Goal: Task Accomplishment & Management: Use online tool/utility

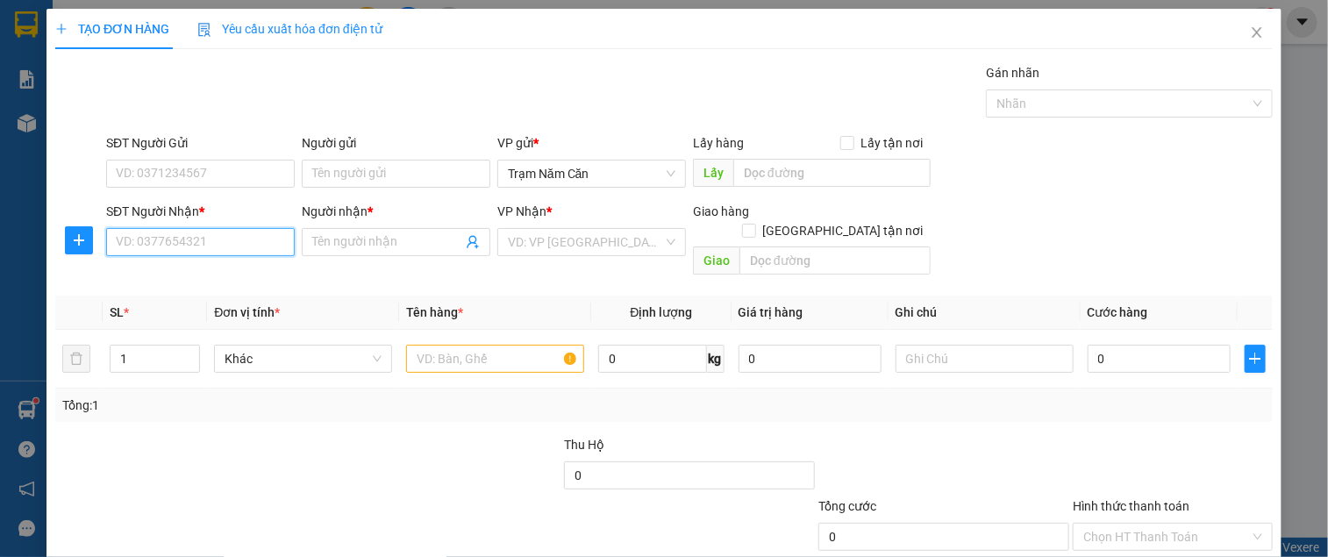
click at [174, 230] on input "SĐT Người Nhận *" at bounding box center [200, 242] width 189 height 28
type input "0932383869"
click at [197, 279] on div "0932383869 - MAI" at bounding box center [199, 276] width 166 height 19
type input "MAI"
type input "100.000"
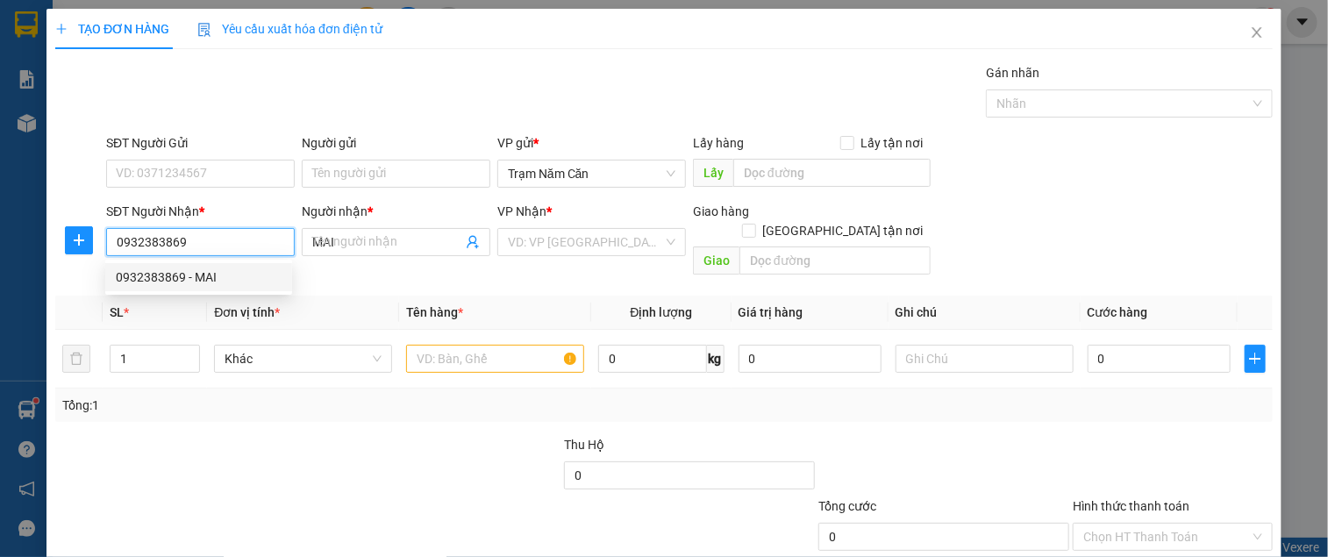
type input "100.000"
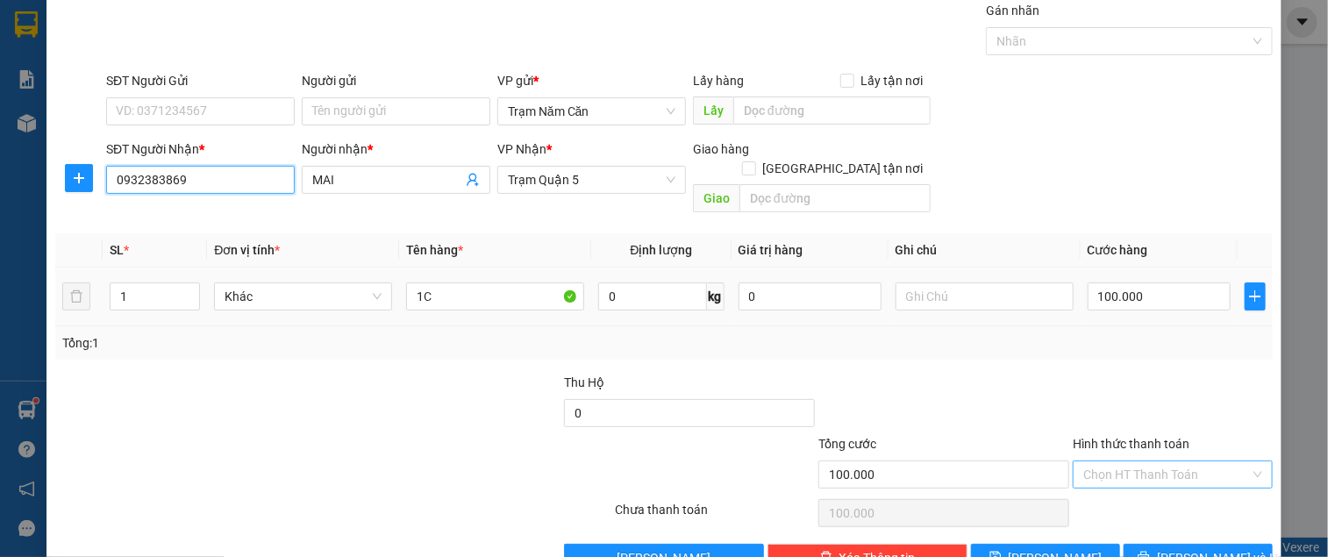
scroll to position [91, 0]
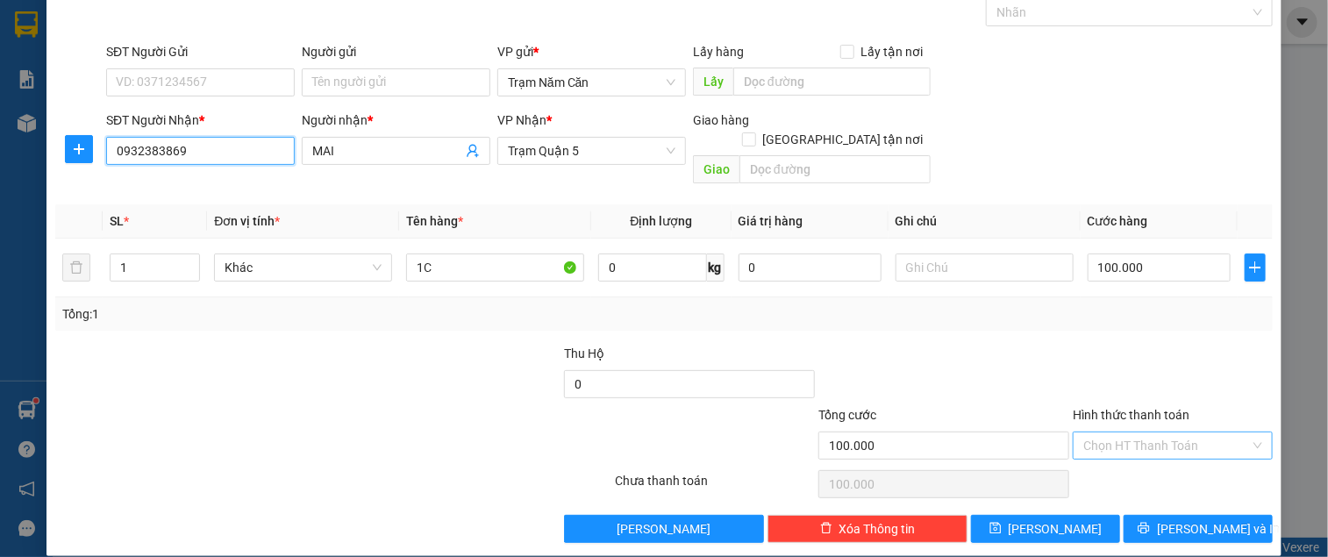
type input "0932383869"
drag, startPoint x: 1144, startPoint y: 435, endPoint x: 1142, endPoint y: 460, distance: 25.5
click at [1143, 441] on div "Hình thức thanh toán Chọn HT Thanh Toán" at bounding box center [1173, 435] width 200 height 61
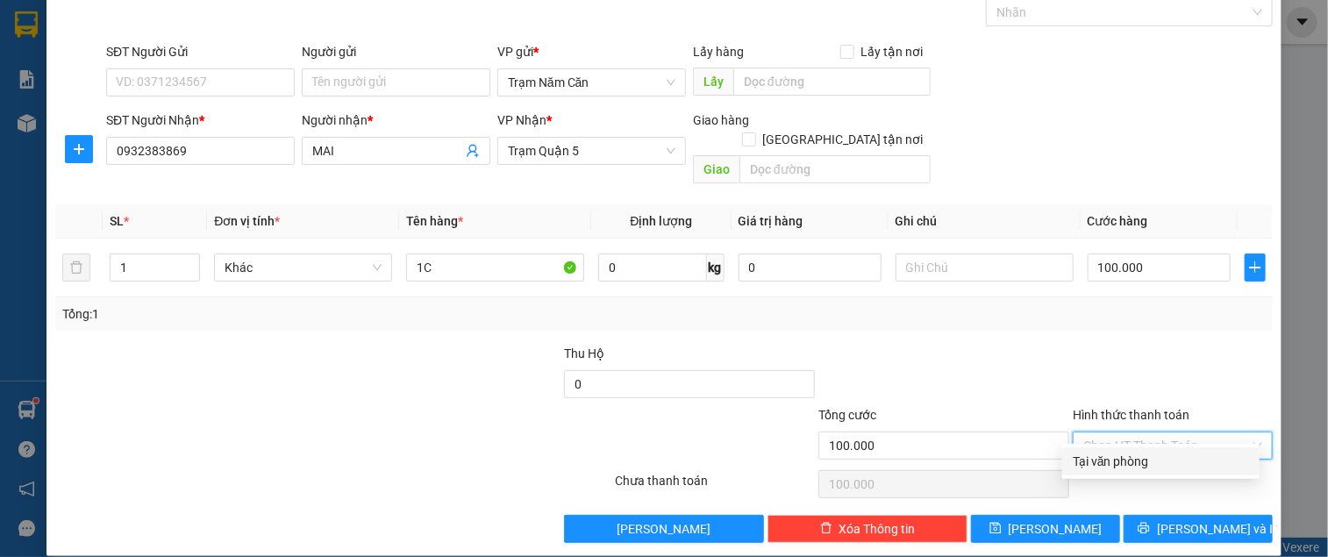
click at [1142, 460] on div "Tại văn phòng" at bounding box center [1161, 461] width 176 height 19
type input "0"
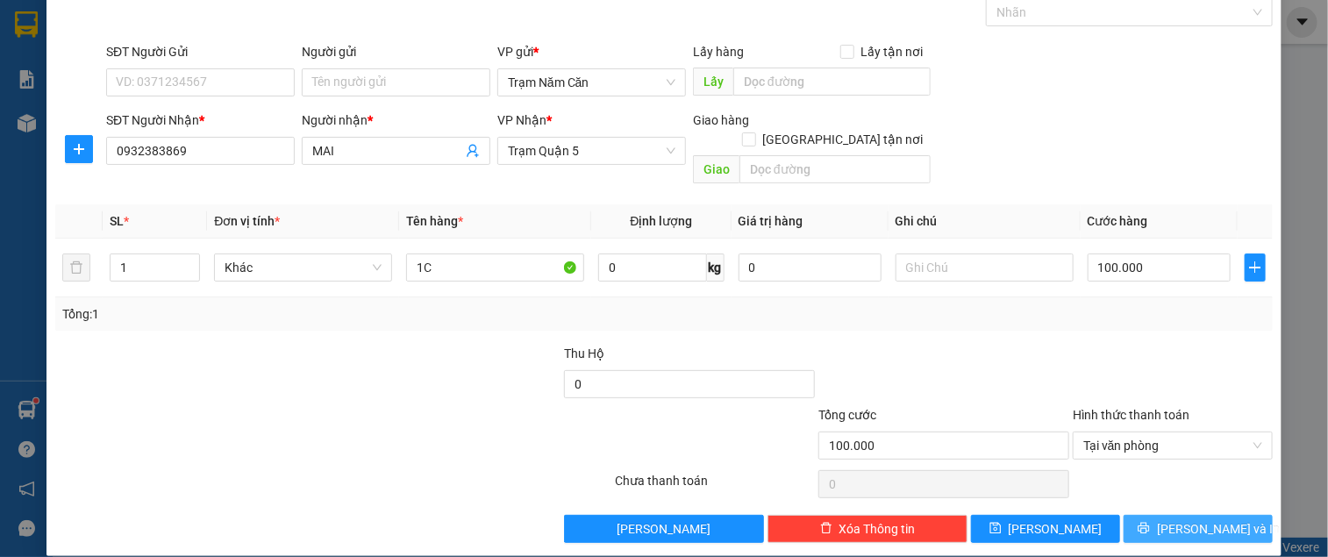
click at [1142, 515] on button "[PERSON_NAME] và In" at bounding box center [1197, 529] width 149 height 28
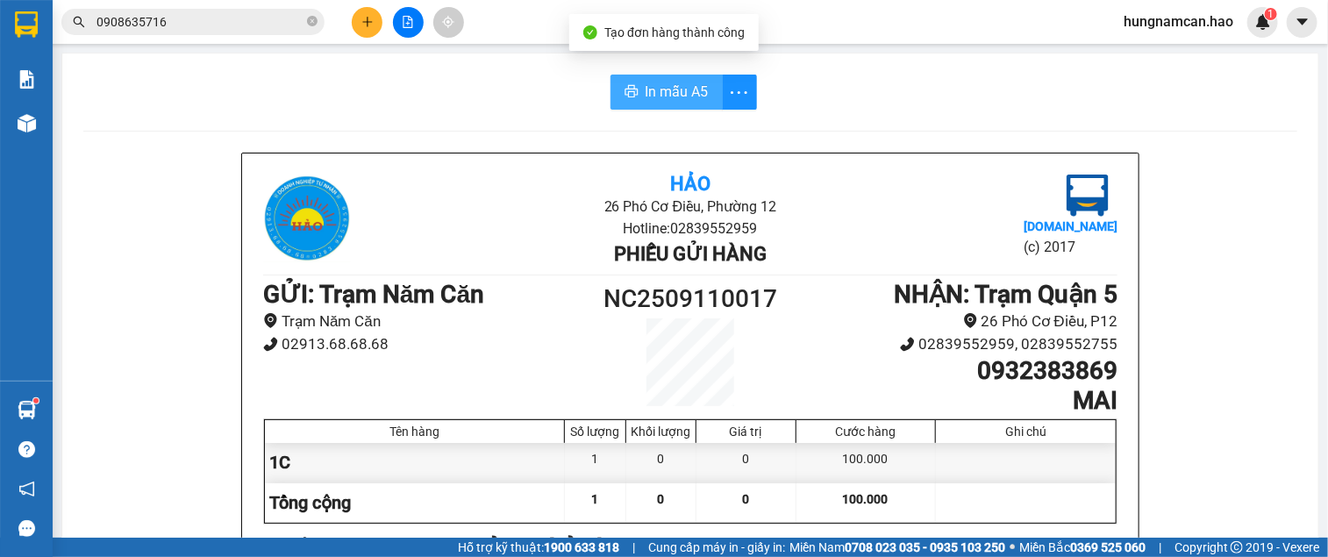
click at [665, 83] on span "In mẫu A5" at bounding box center [676, 92] width 63 height 22
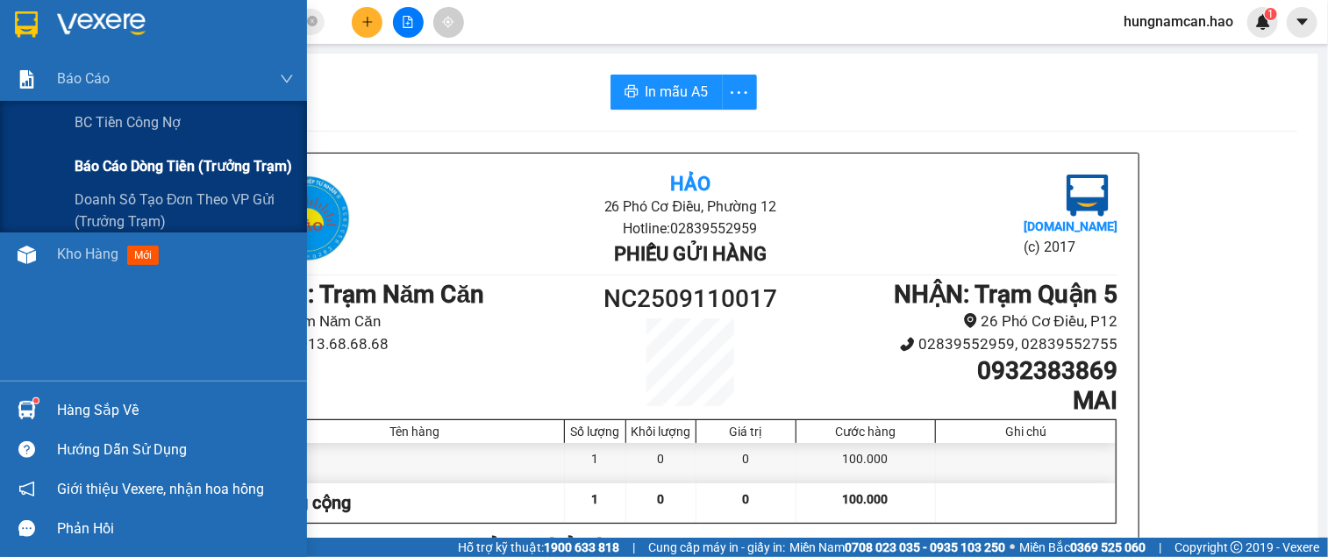
click at [75, 158] on span "Báo cáo dòng tiền (trưởng trạm)" at bounding box center [184, 166] width 218 height 22
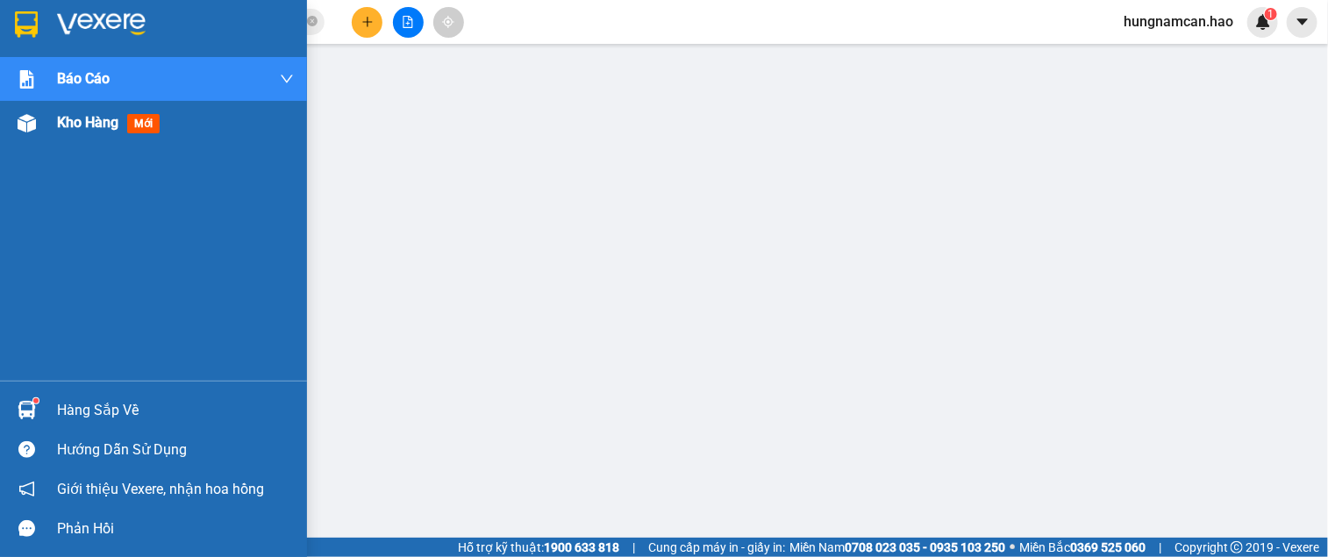
click at [19, 117] on img at bounding box center [27, 123] width 18 height 18
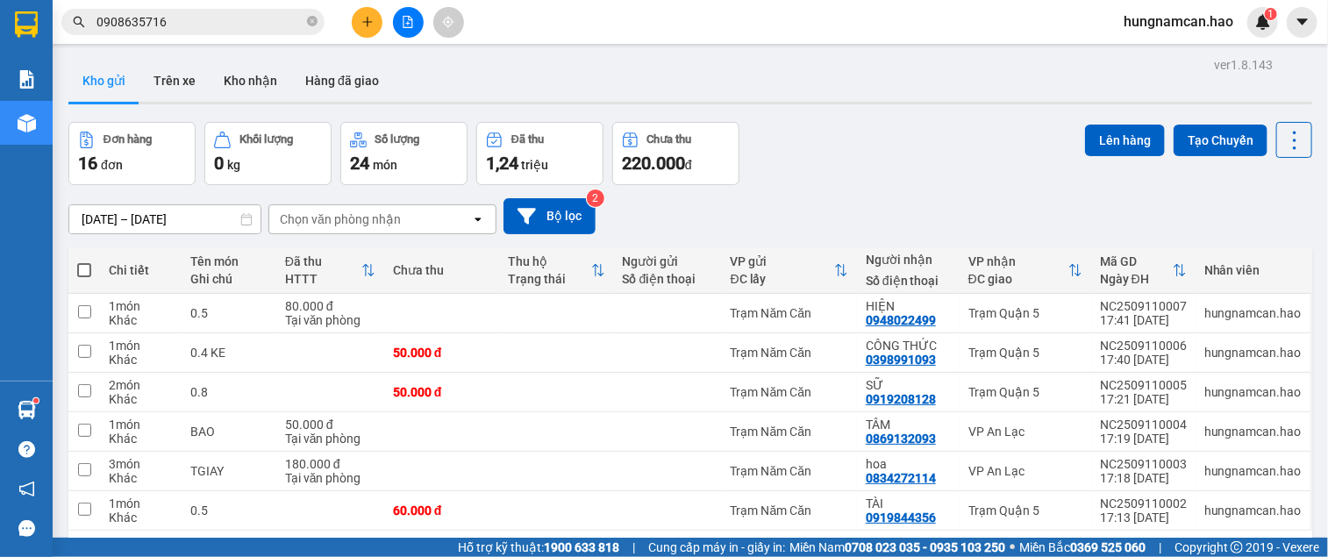
click at [1017, 546] on button at bounding box center [1029, 559] width 26 height 26
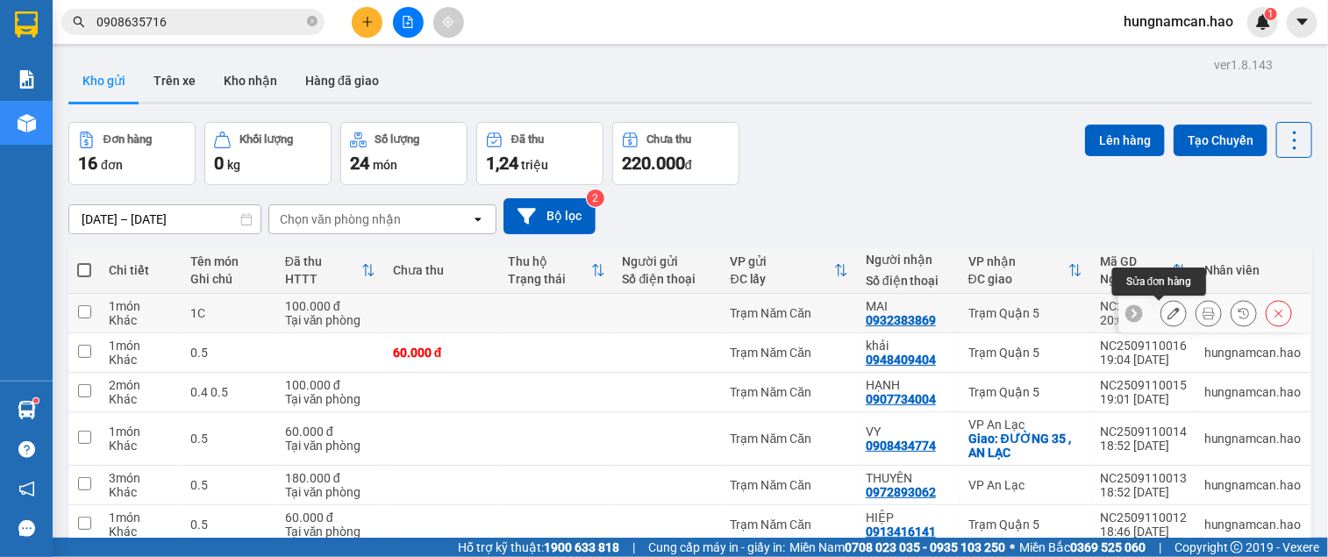
click at [1202, 307] on icon at bounding box center [1208, 313] width 12 height 12
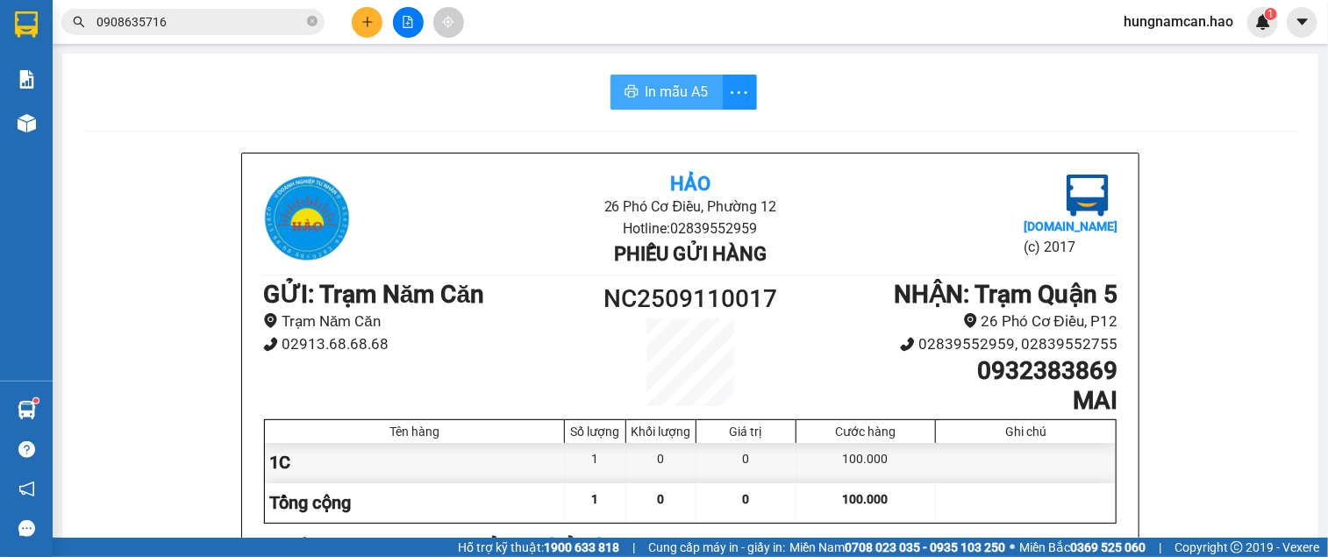
click at [684, 84] on span "In mẫu A5" at bounding box center [676, 92] width 63 height 22
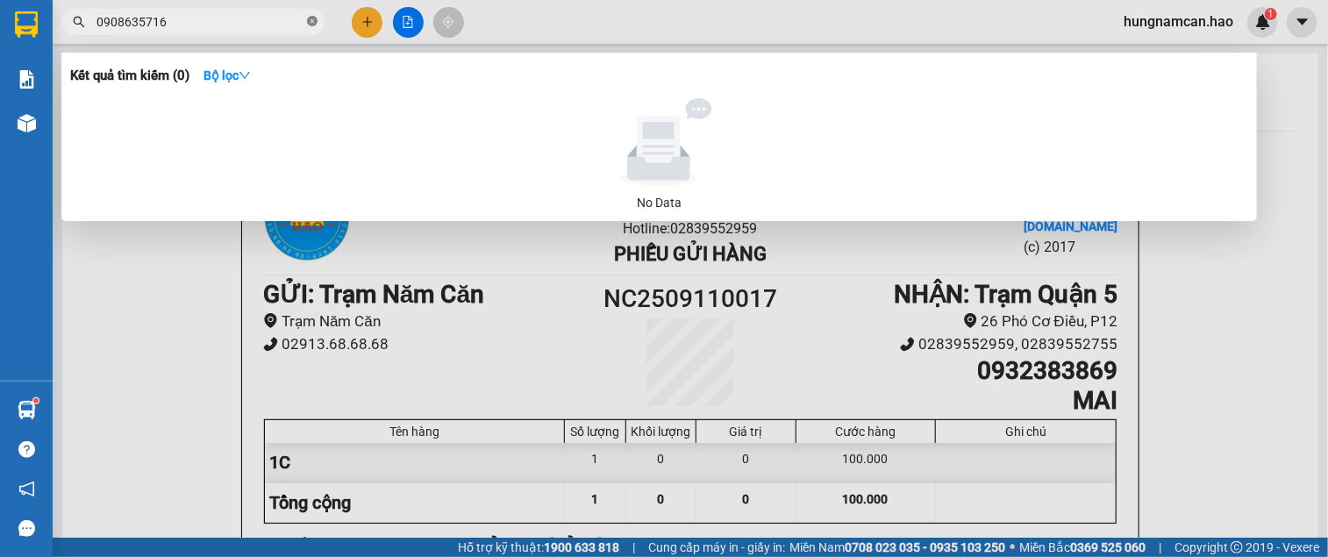
click at [307, 21] on icon "close-circle" at bounding box center [312, 21] width 11 height 11
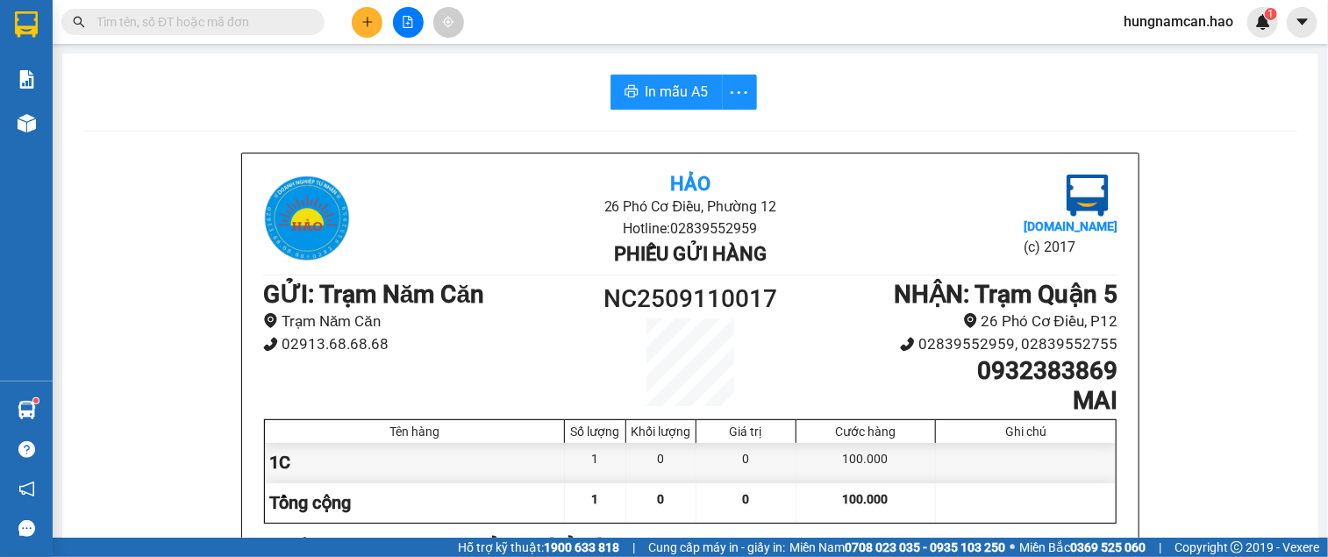
click at [275, 18] on input "text" at bounding box center [199, 21] width 207 height 19
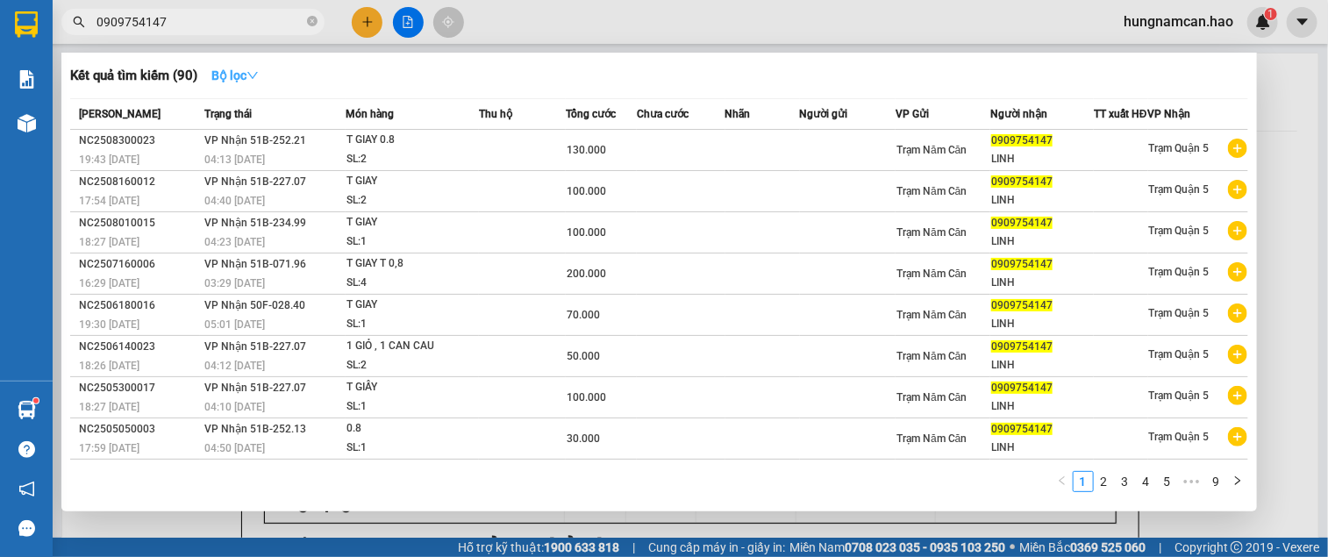
type input "0909754147"
click at [257, 72] on icon "down" at bounding box center [252, 75] width 12 height 12
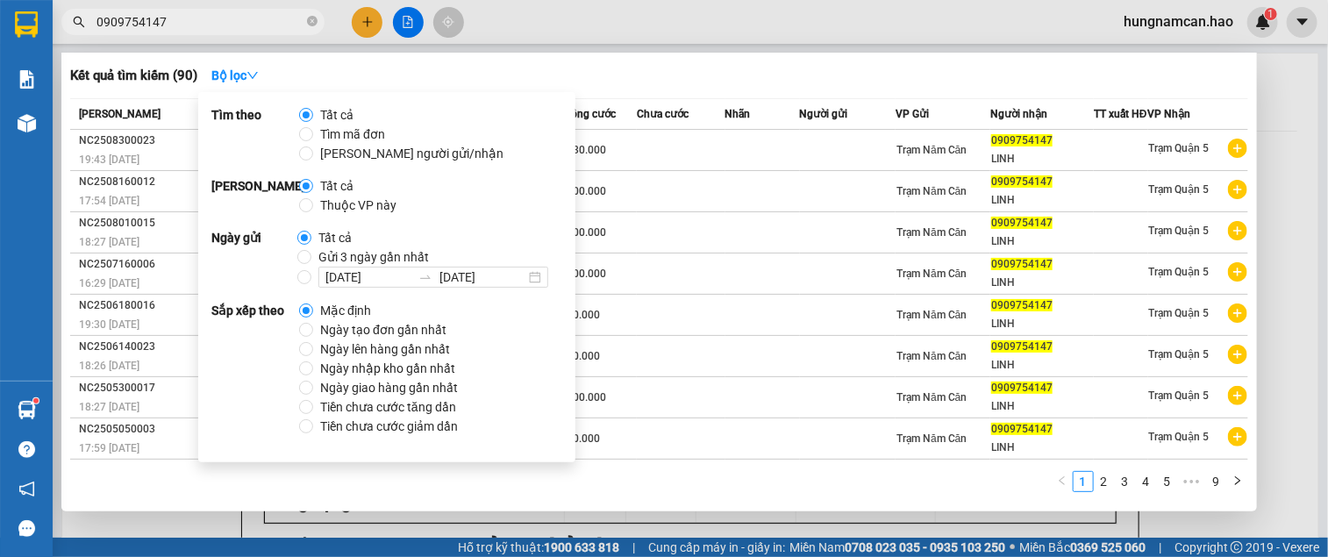
click at [327, 207] on span "Thuộc VP này" at bounding box center [358, 205] width 90 height 19
click at [313, 207] on input "Thuộc VP này" at bounding box center [306, 205] width 14 height 14
radio input "true"
radio input "false"
click at [301, 275] on input "[DATE] [DATE]" at bounding box center [304, 277] width 14 height 14
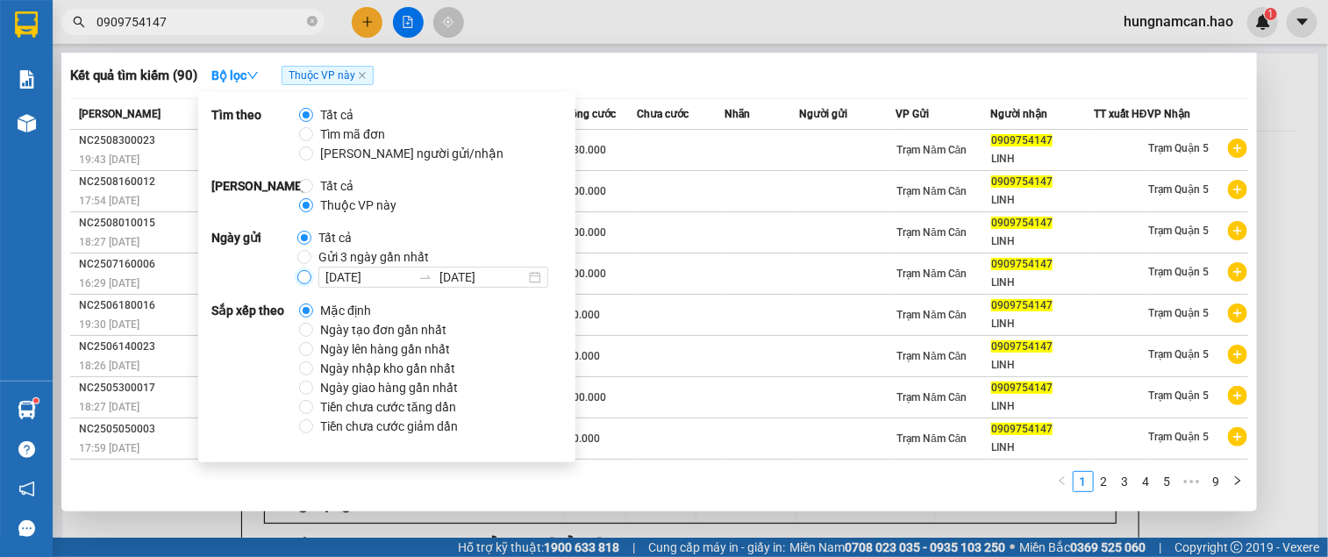
radio input "true"
radio input "false"
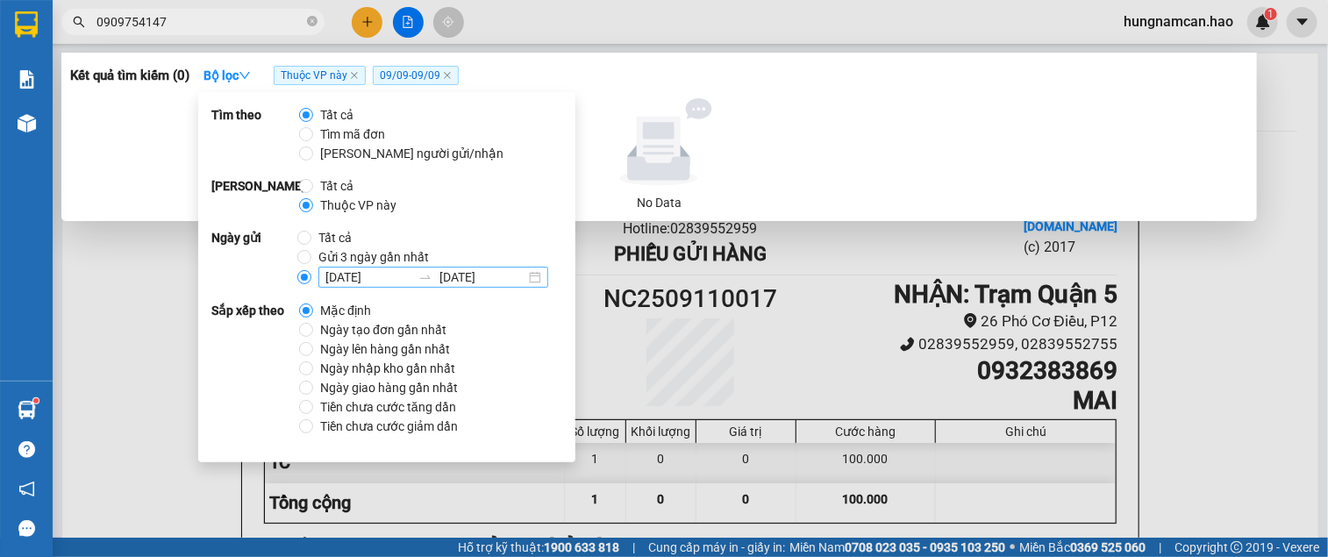
click at [320, 276] on div "[DATE] [DATE]" at bounding box center [433, 277] width 230 height 21
click at [311, 276] on input "[DATE] [DATE]" at bounding box center [304, 277] width 14 height 14
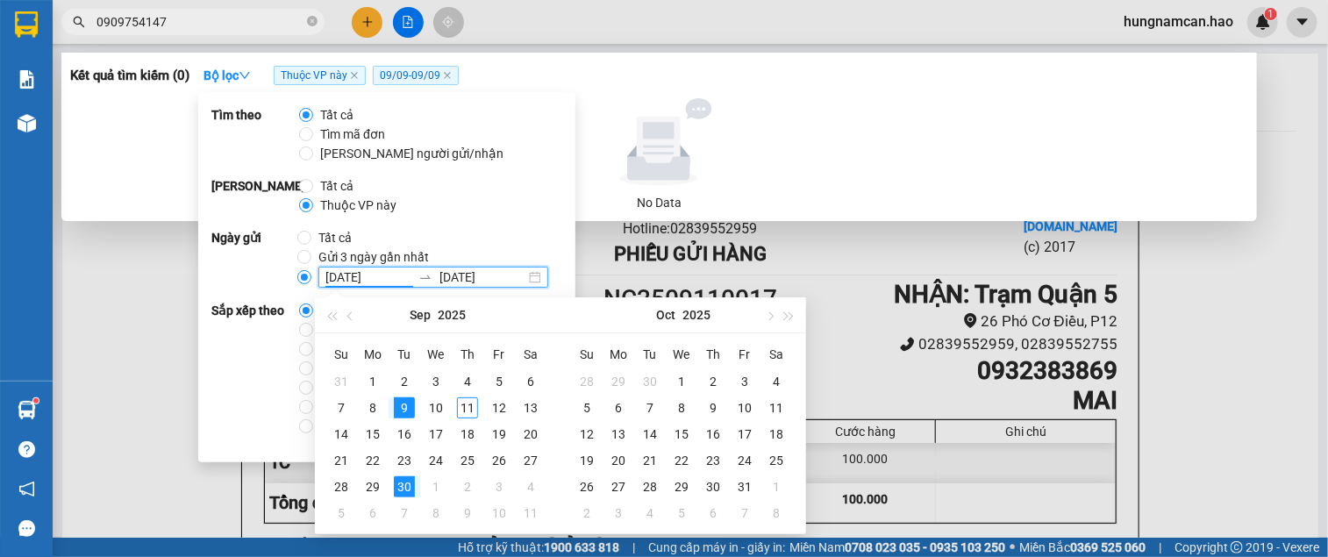
click at [353, 275] on input "[DATE]" at bounding box center [368, 276] width 86 height 19
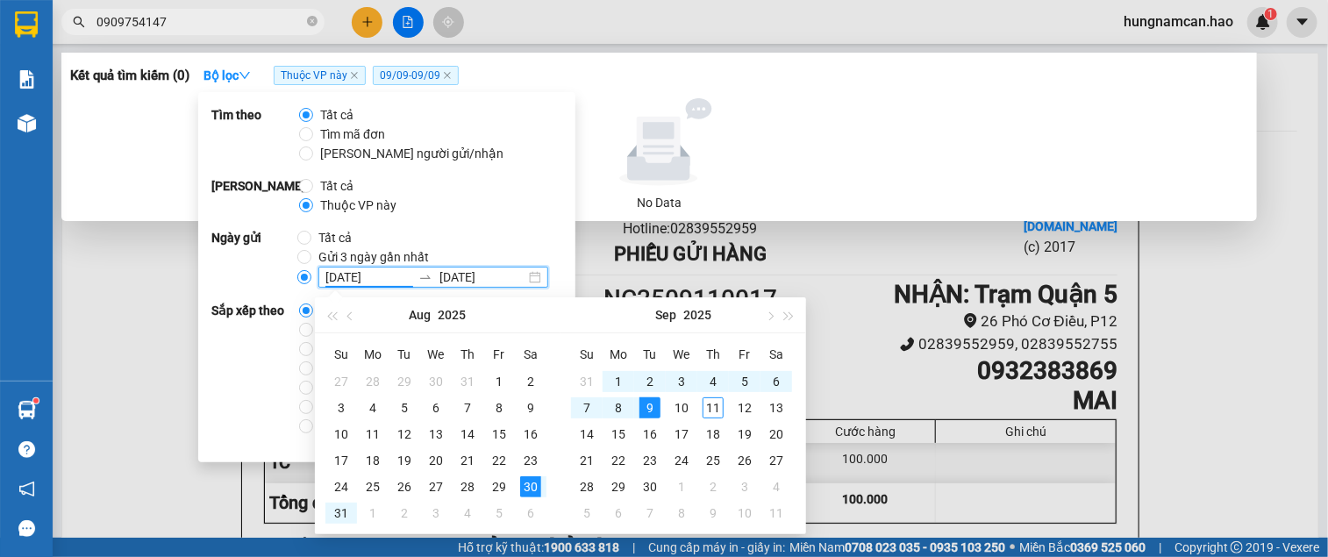
type input "[DATE]"
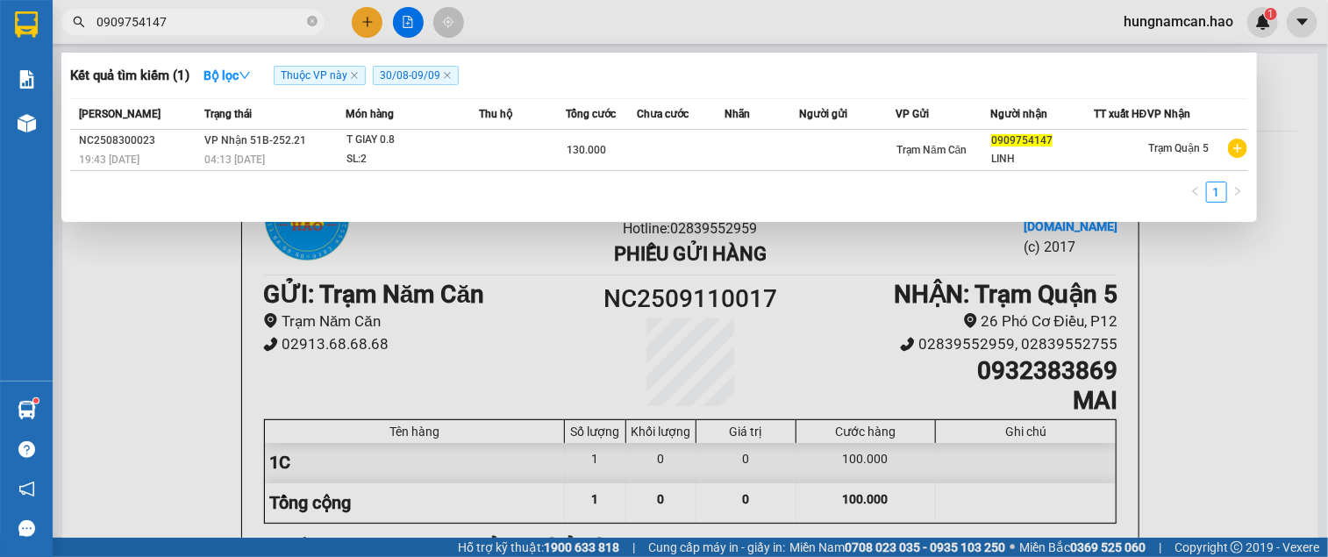
click at [862, 213] on div "1" at bounding box center [659, 198] width 1178 height 32
click at [428, 79] on span "30/08 - 09/09" at bounding box center [416, 75] width 86 height 19
drag, startPoint x: 396, startPoint y: 71, endPoint x: 305, endPoint y: 77, distance: 91.4
click at [396, 71] on span "30/08 - 09/09" at bounding box center [416, 75] width 86 height 19
click at [246, 72] on icon "down" at bounding box center [245, 75] width 12 height 12
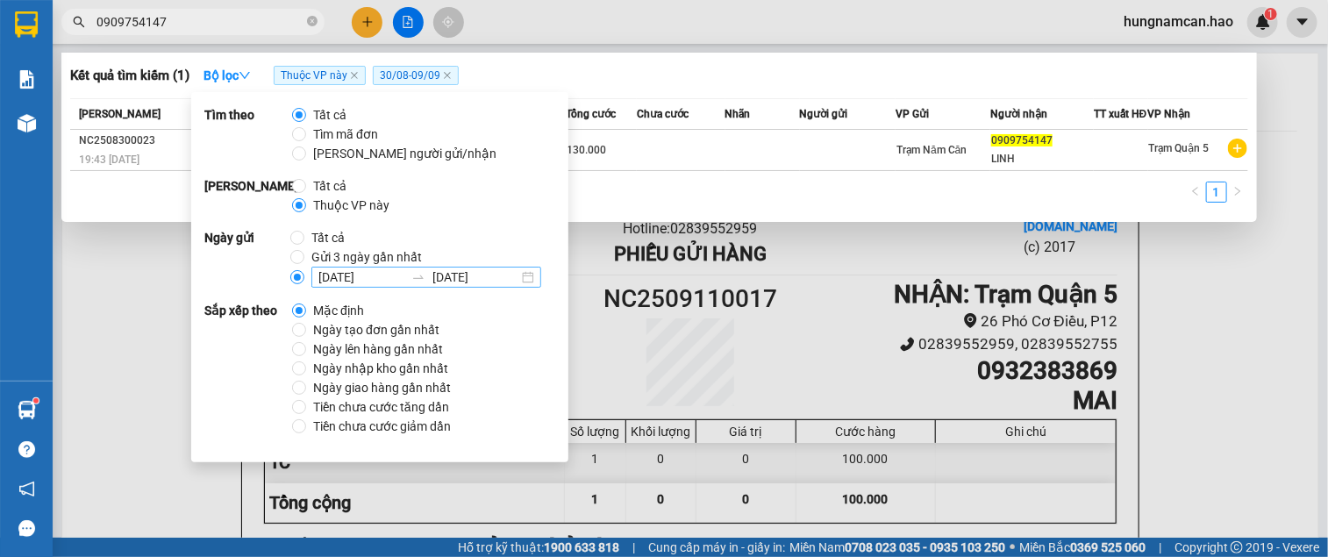
click at [531, 275] on div "[DATE] [DATE]" at bounding box center [426, 277] width 230 height 21
click at [304, 275] on input "[DATE] [DATE]" at bounding box center [297, 277] width 14 height 14
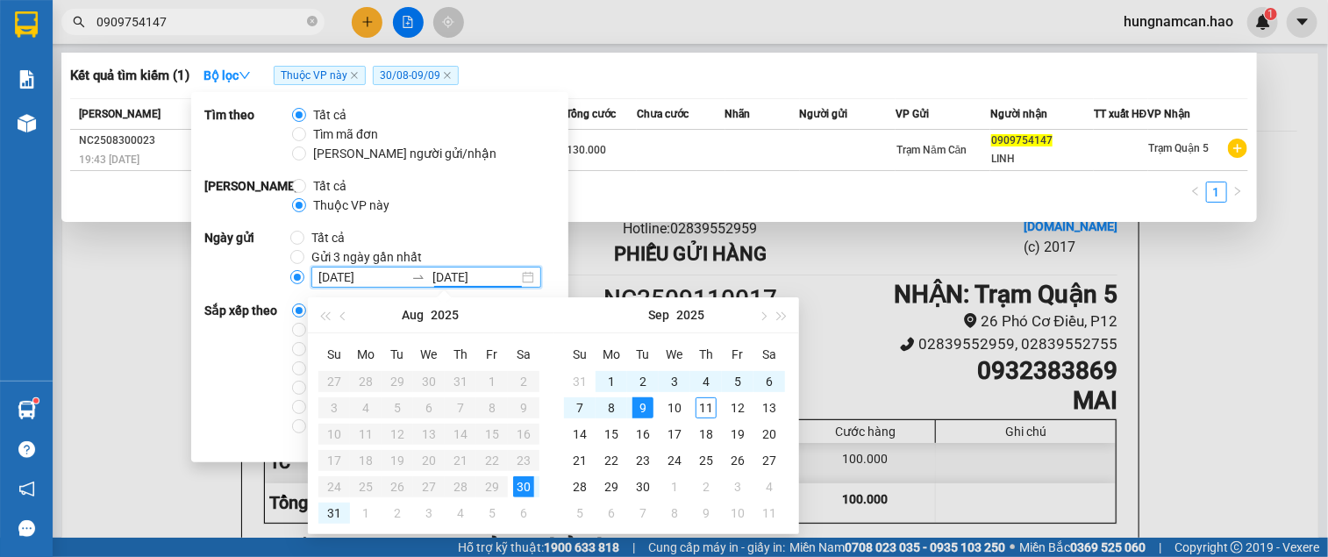
click at [442, 272] on input "[DATE]" at bounding box center [475, 276] width 86 height 19
type input "09\/09/2025"
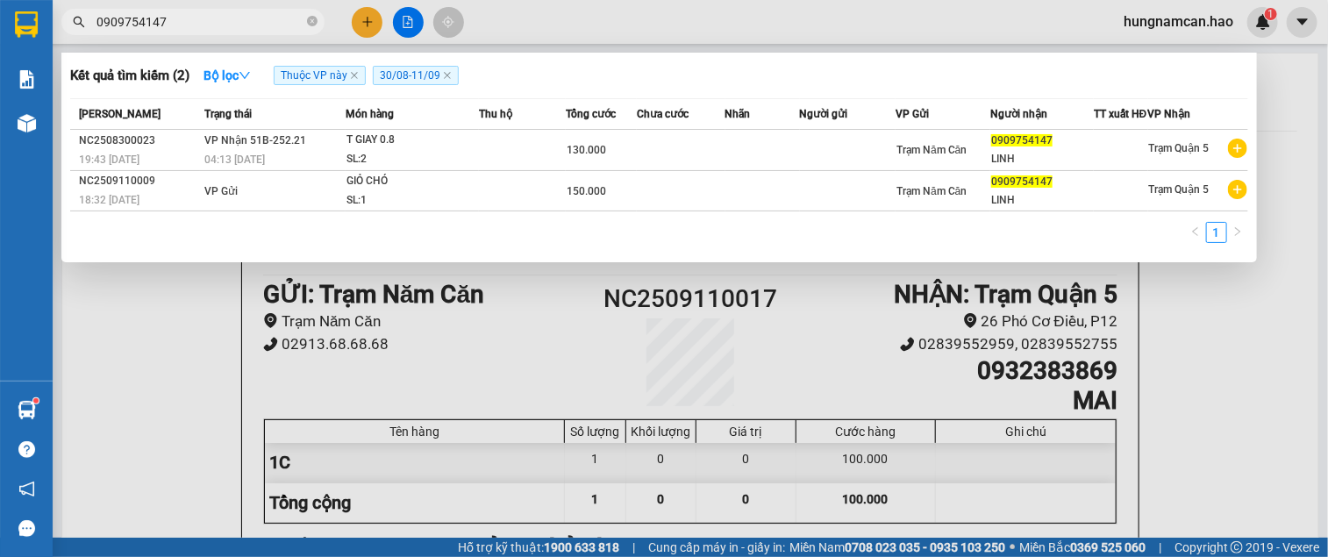
click at [626, 253] on div "1" at bounding box center [659, 238] width 1178 height 32
click at [189, 19] on input "0909754147" at bounding box center [199, 21] width 207 height 19
type input "0"
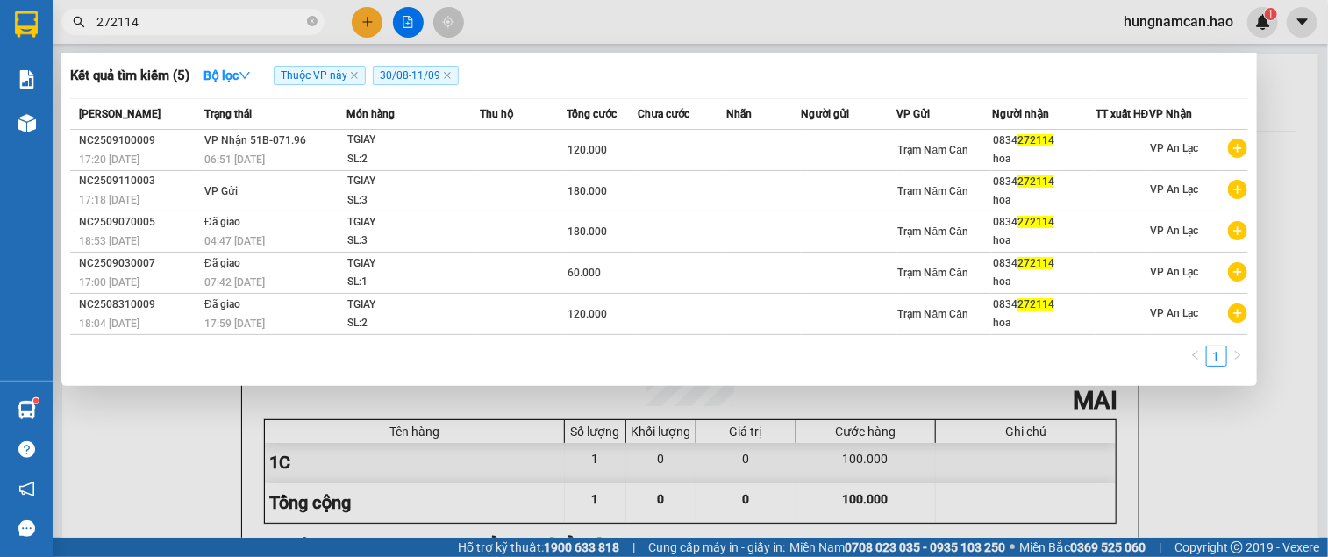
type input "272114"
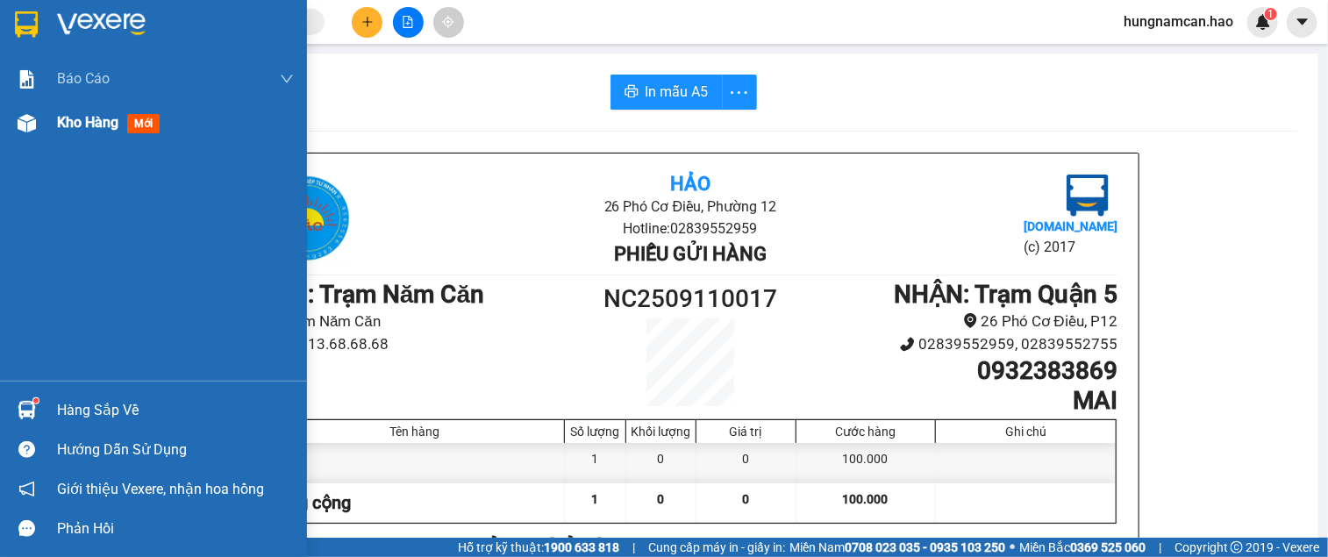
click at [15, 112] on div at bounding box center [26, 123] width 31 height 31
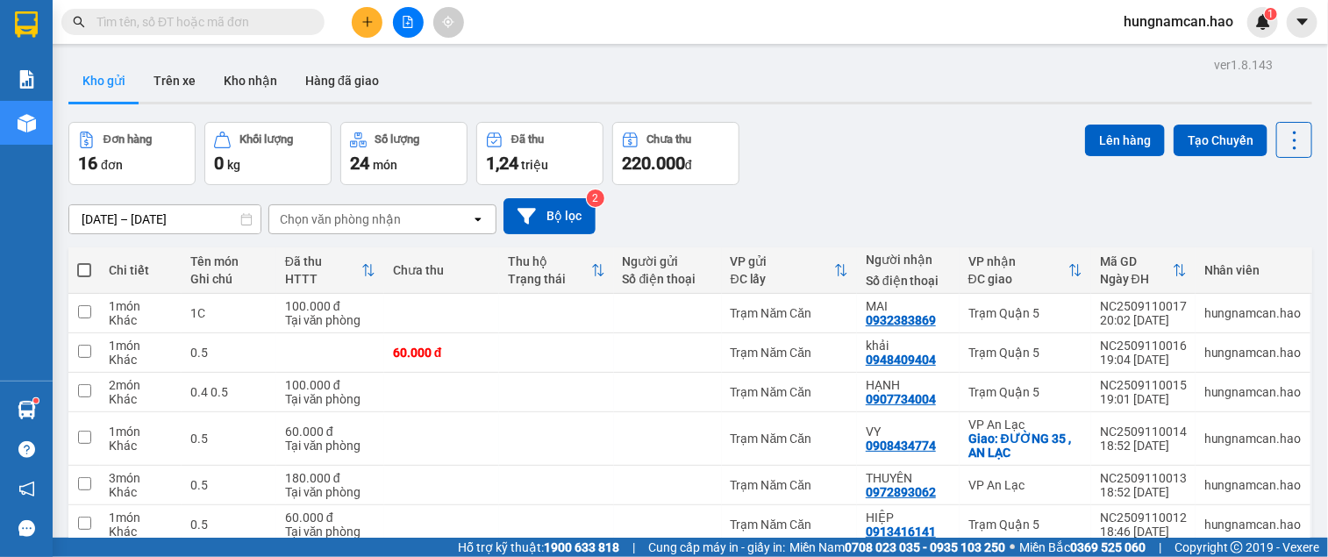
click at [85, 263] on span at bounding box center [84, 270] width 14 height 14
click at [84, 261] on input "checkbox" at bounding box center [84, 261] width 0 height 0
checkbox input "true"
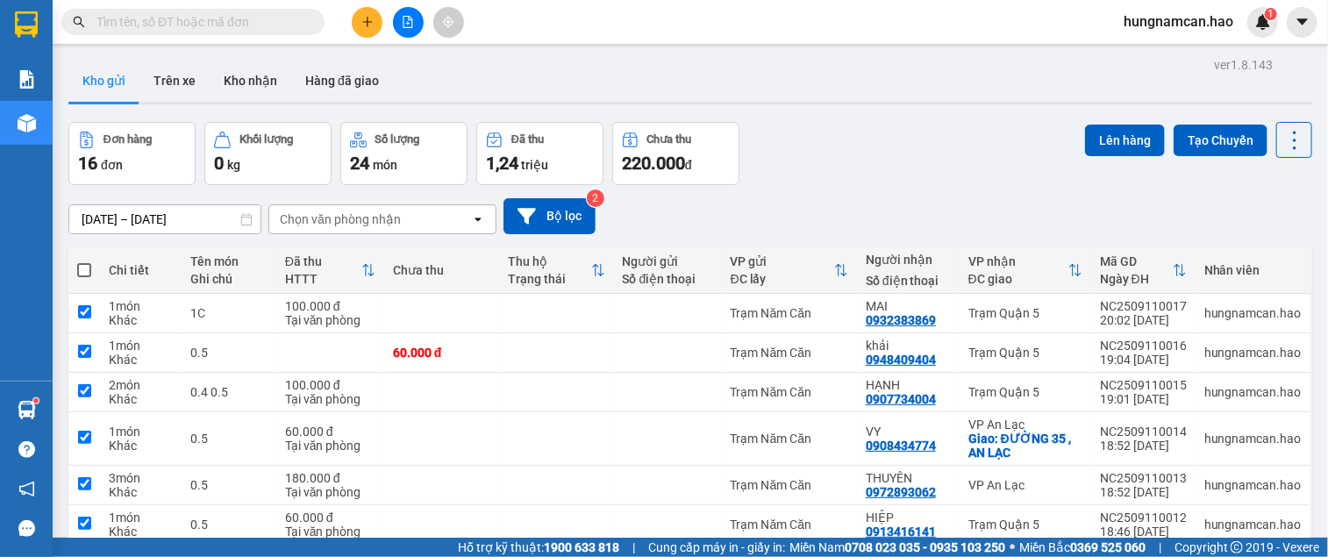
checkbox input "true"
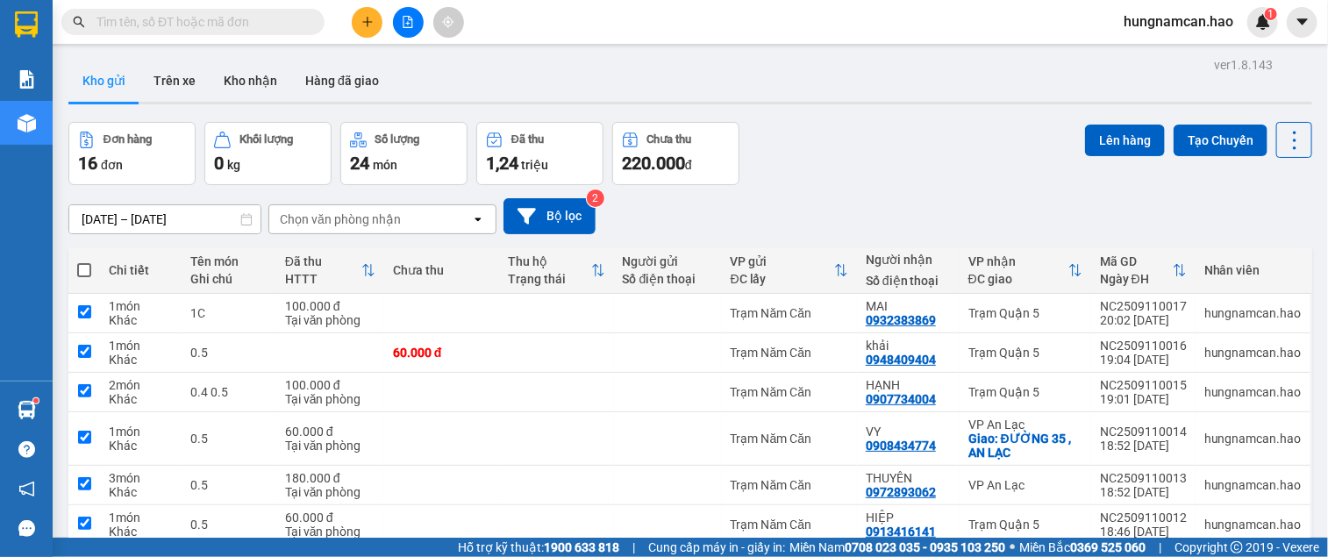
checkbox input "true"
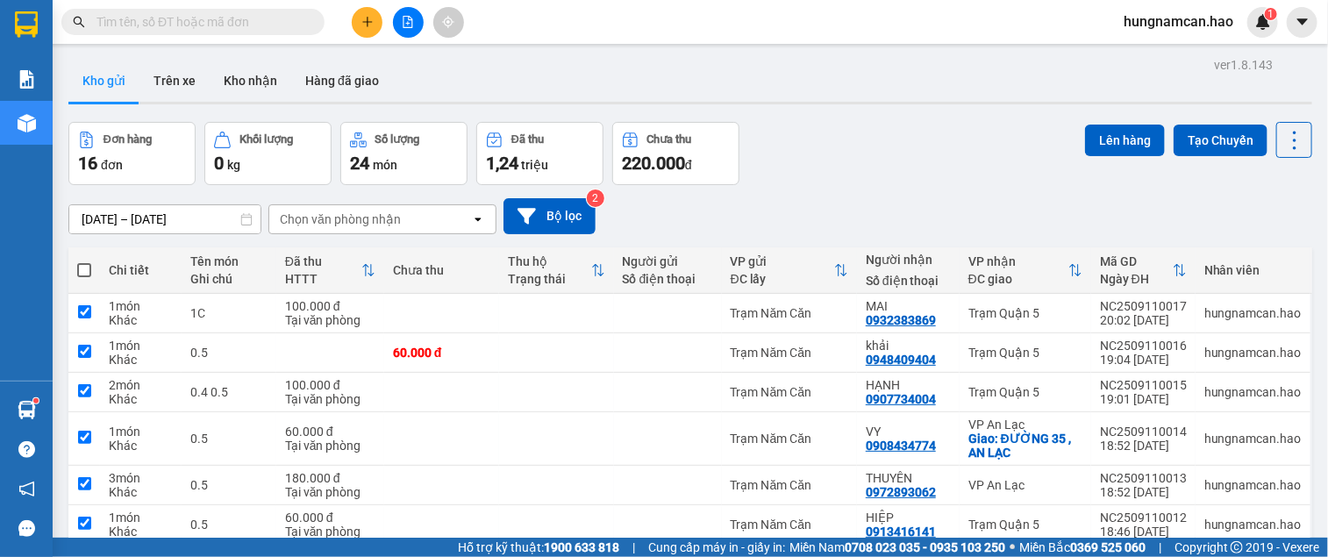
checkbox input "true"
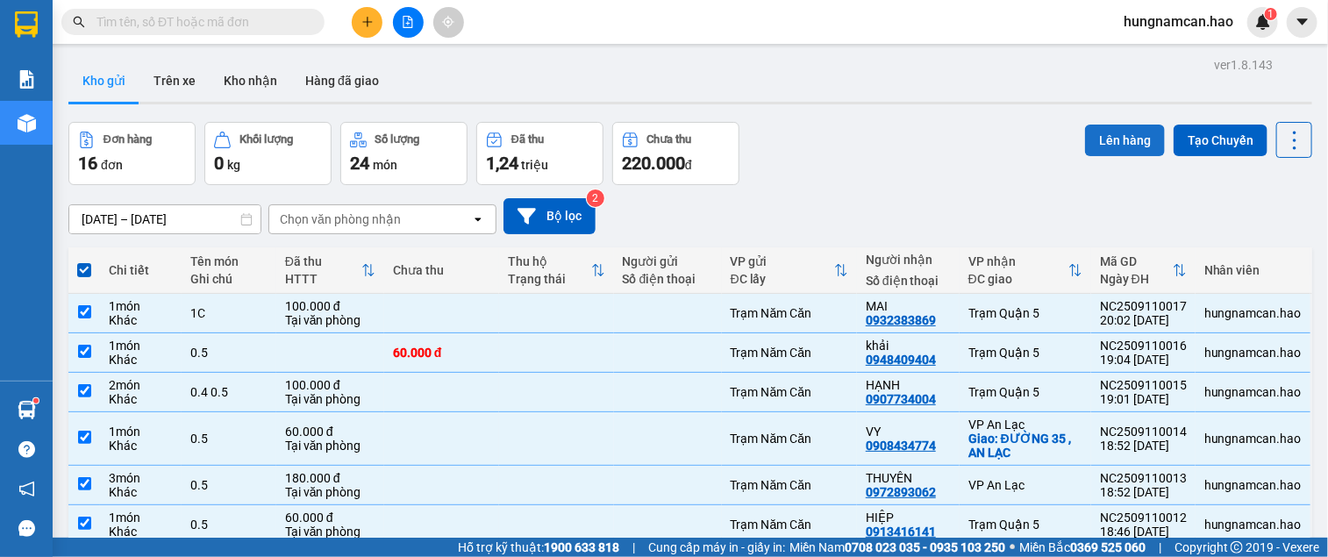
click at [1099, 140] on button "Lên hàng" at bounding box center [1125, 141] width 80 height 32
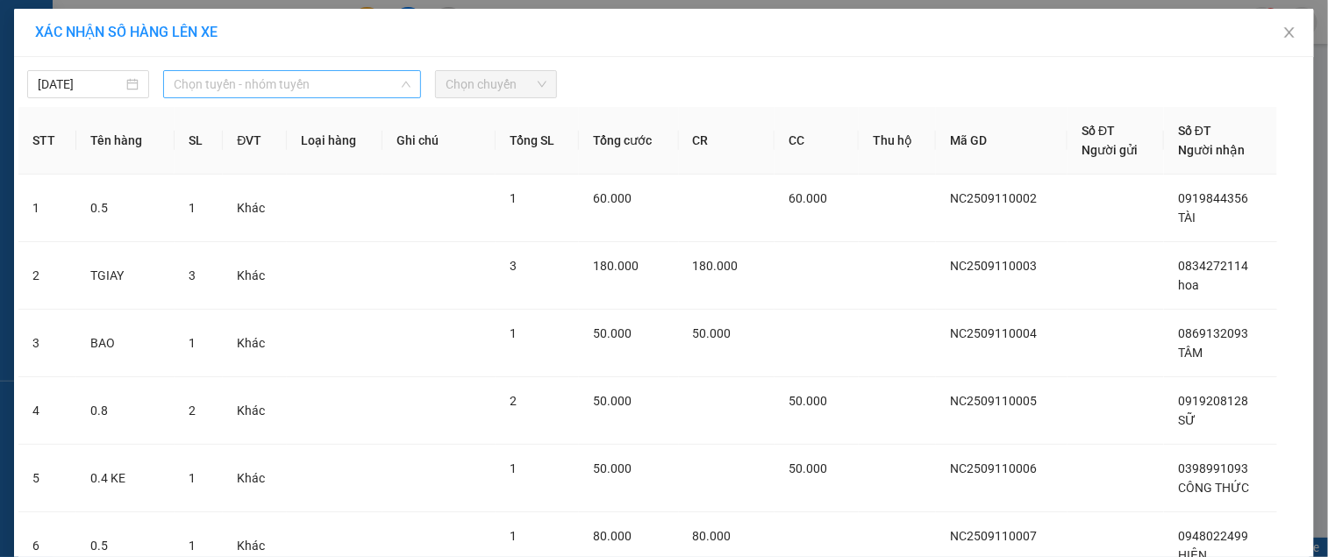
click at [260, 89] on span "Chọn tuyến - nhóm tuyến" at bounding box center [292, 84] width 237 height 26
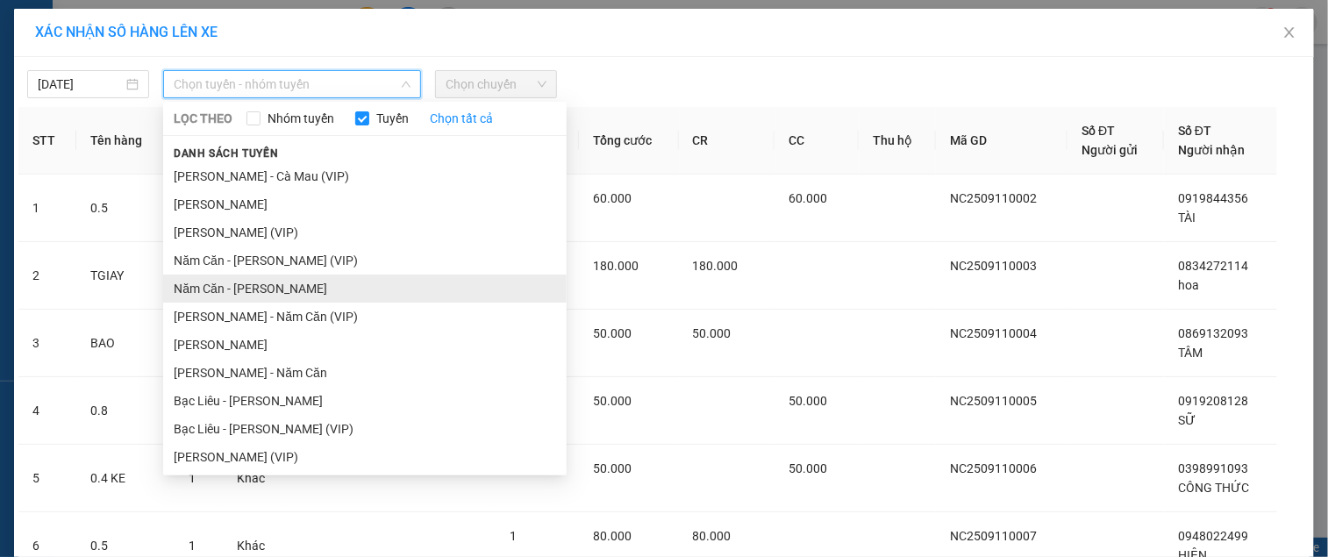
click at [228, 293] on li "Năm Căn - [PERSON_NAME]" at bounding box center [364, 289] width 403 height 28
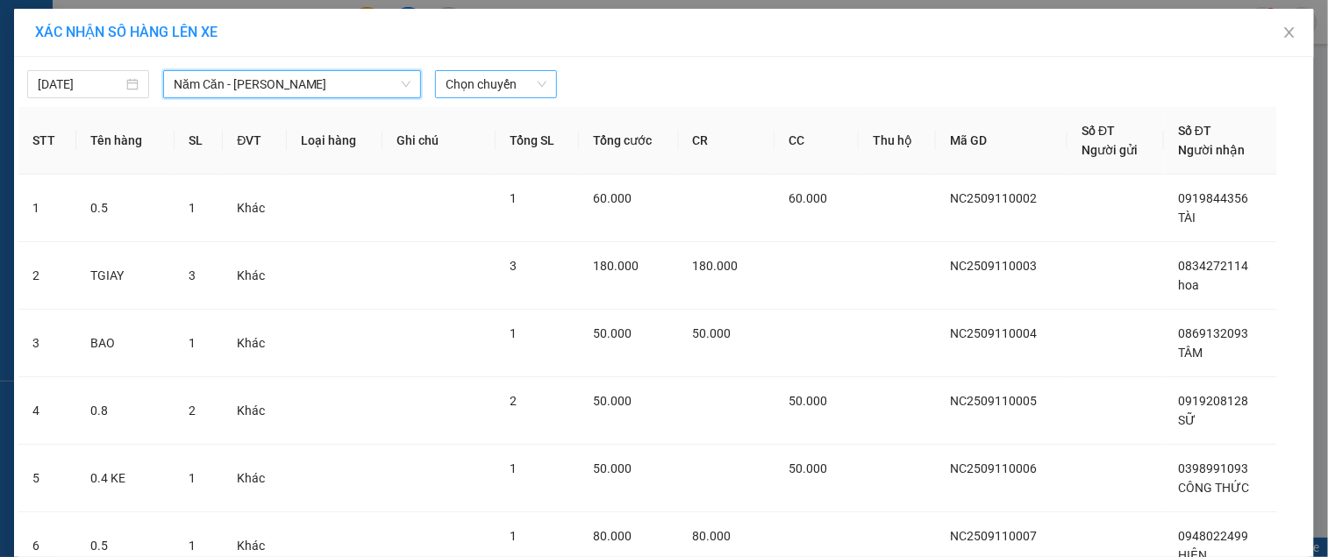
click at [510, 94] on span "Chọn chuyến" at bounding box center [496, 84] width 101 height 26
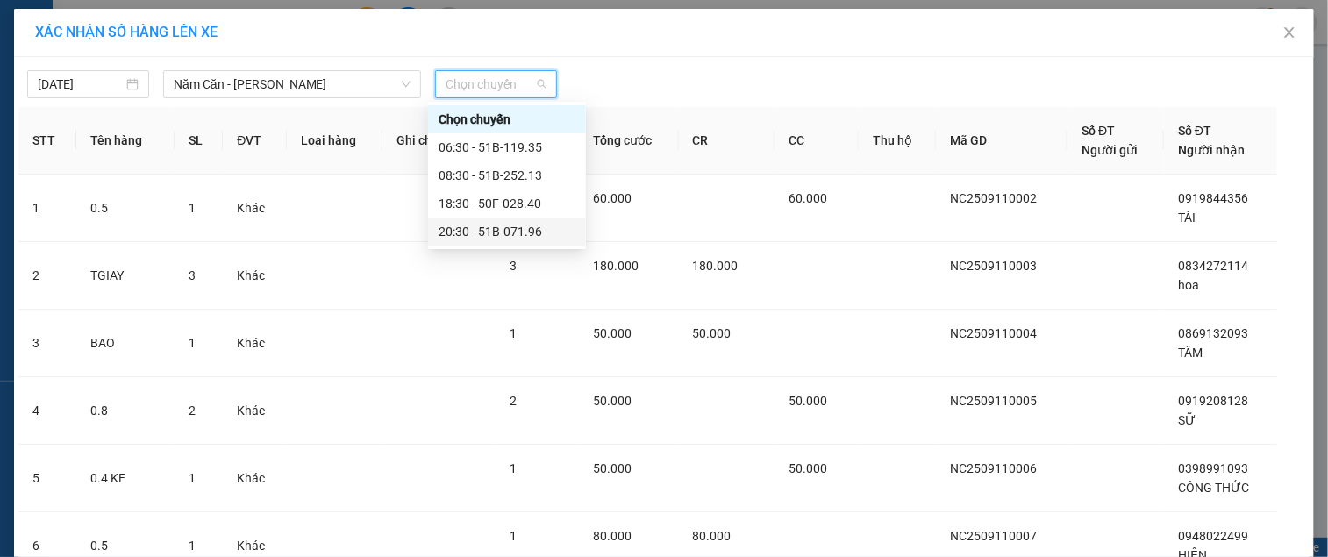
click at [503, 230] on div "20:30 - 51B-071.96" at bounding box center [507, 231] width 137 height 19
